Goal: Entertainment & Leisure: Browse casually

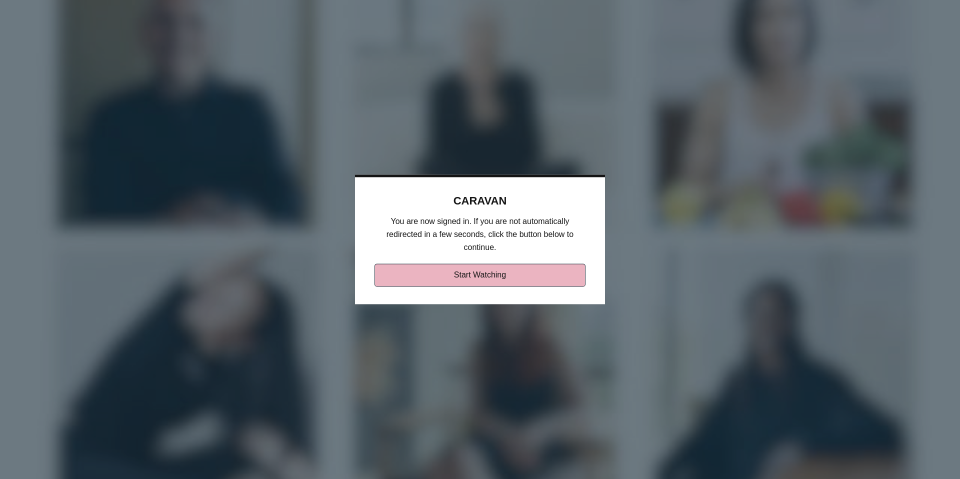
click at [517, 275] on link "Start Watching" at bounding box center [481, 275] width 212 height 23
